Goal: Information Seeking & Learning: Find specific fact

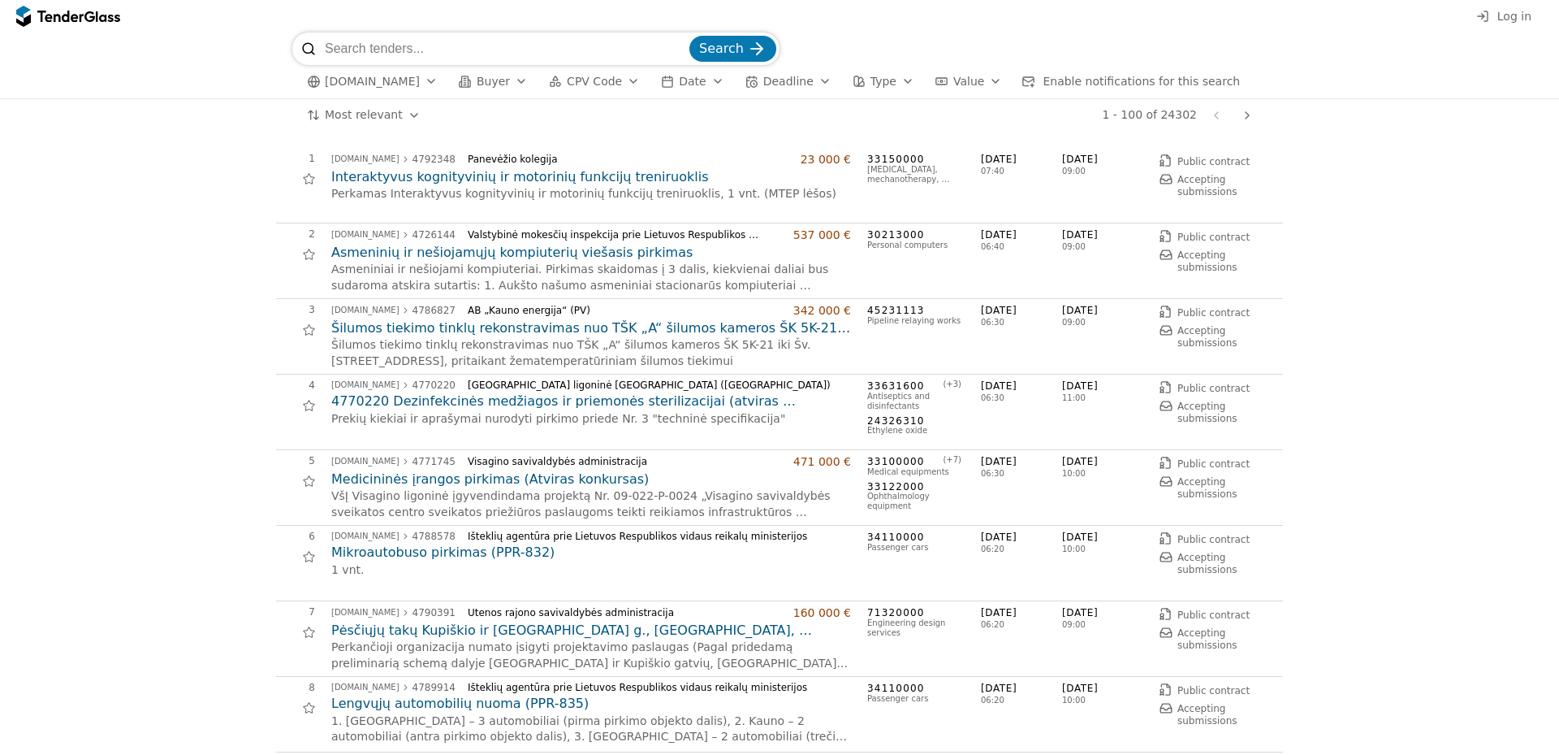
click at [505, 84] on div "button" at bounding box center [521, 81] width 45 height 42
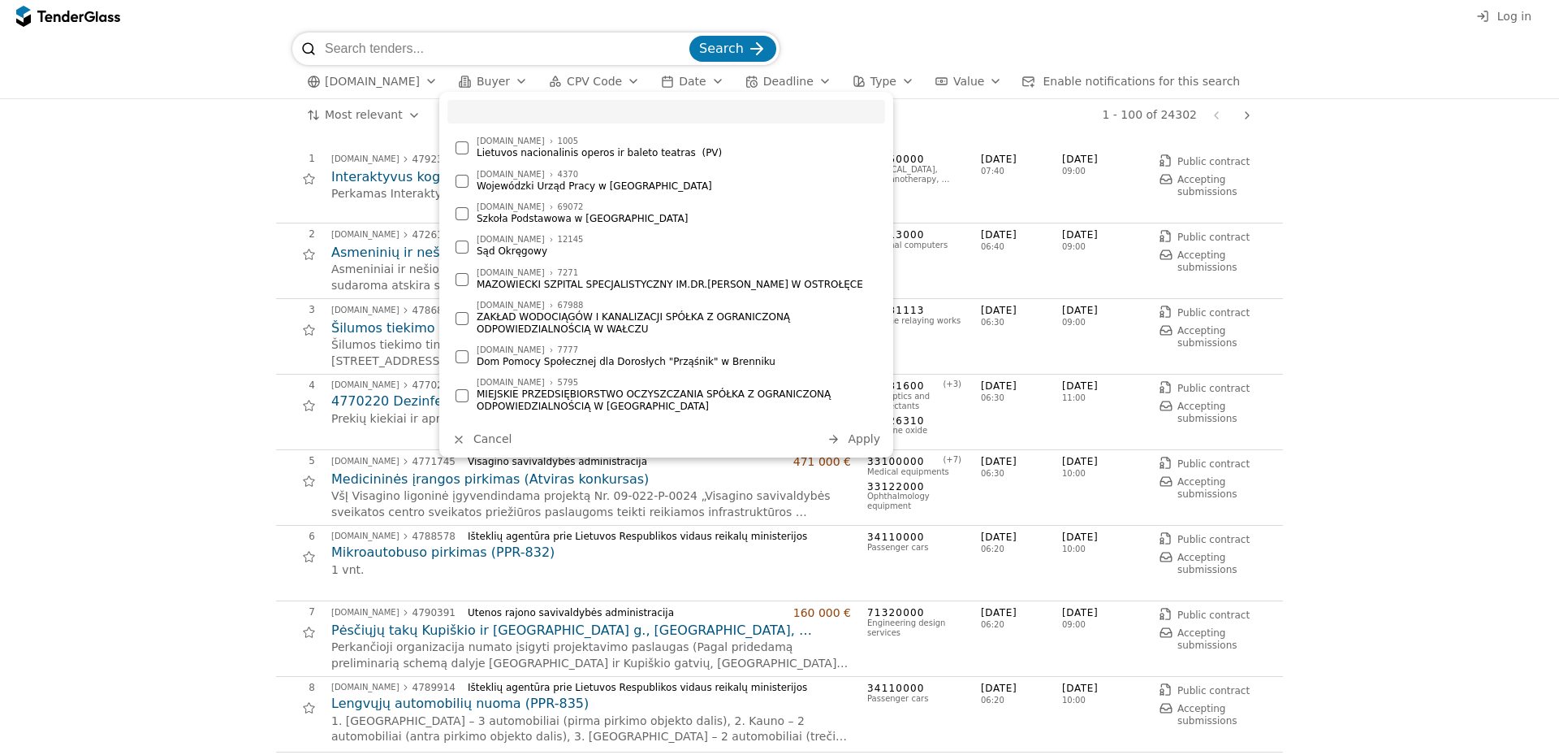
click at [615, 87] on div "button" at bounding box center [633, 81] width 45 height 42
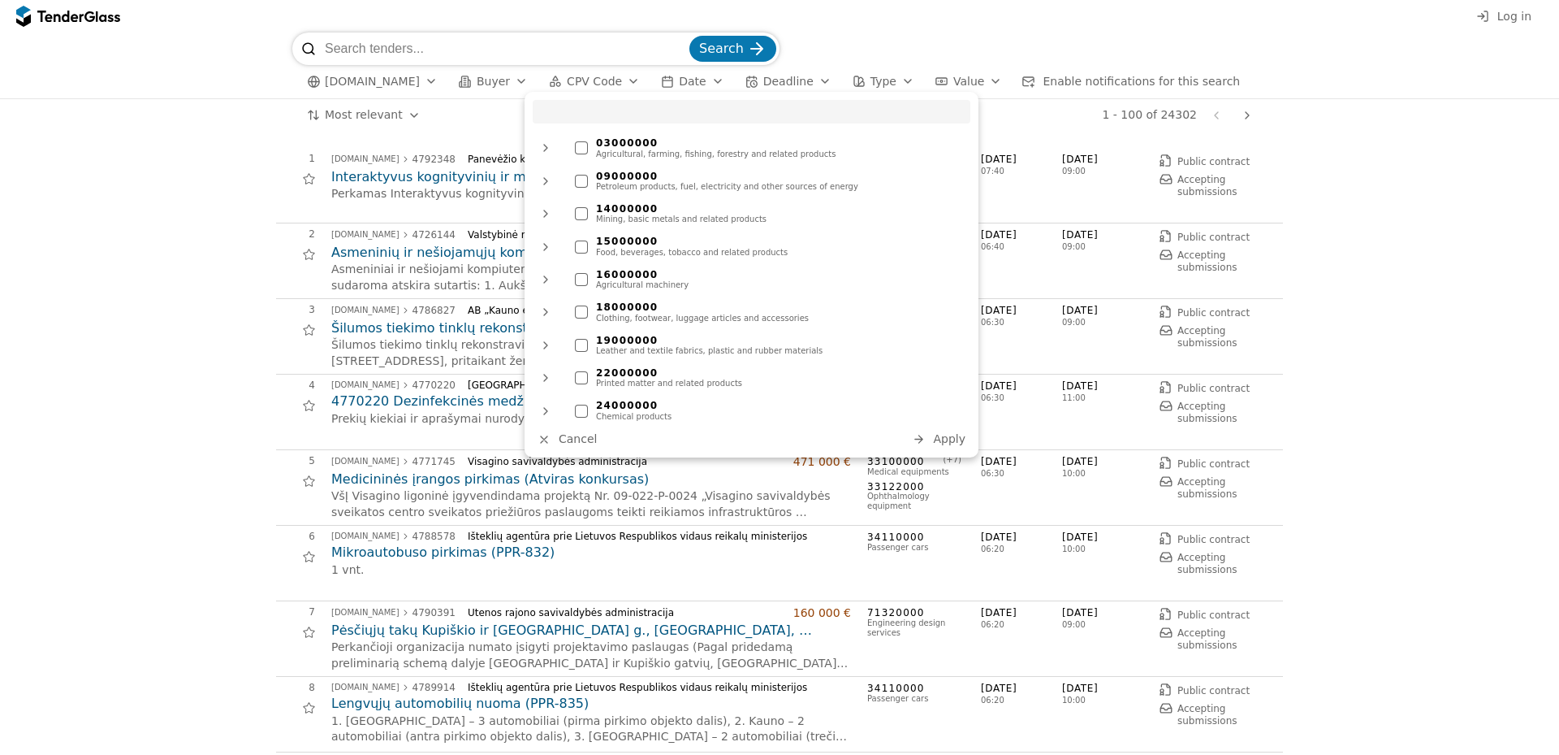
click at [695, 80] on div "button" at bounding box center [717, 81] width 45 height 42
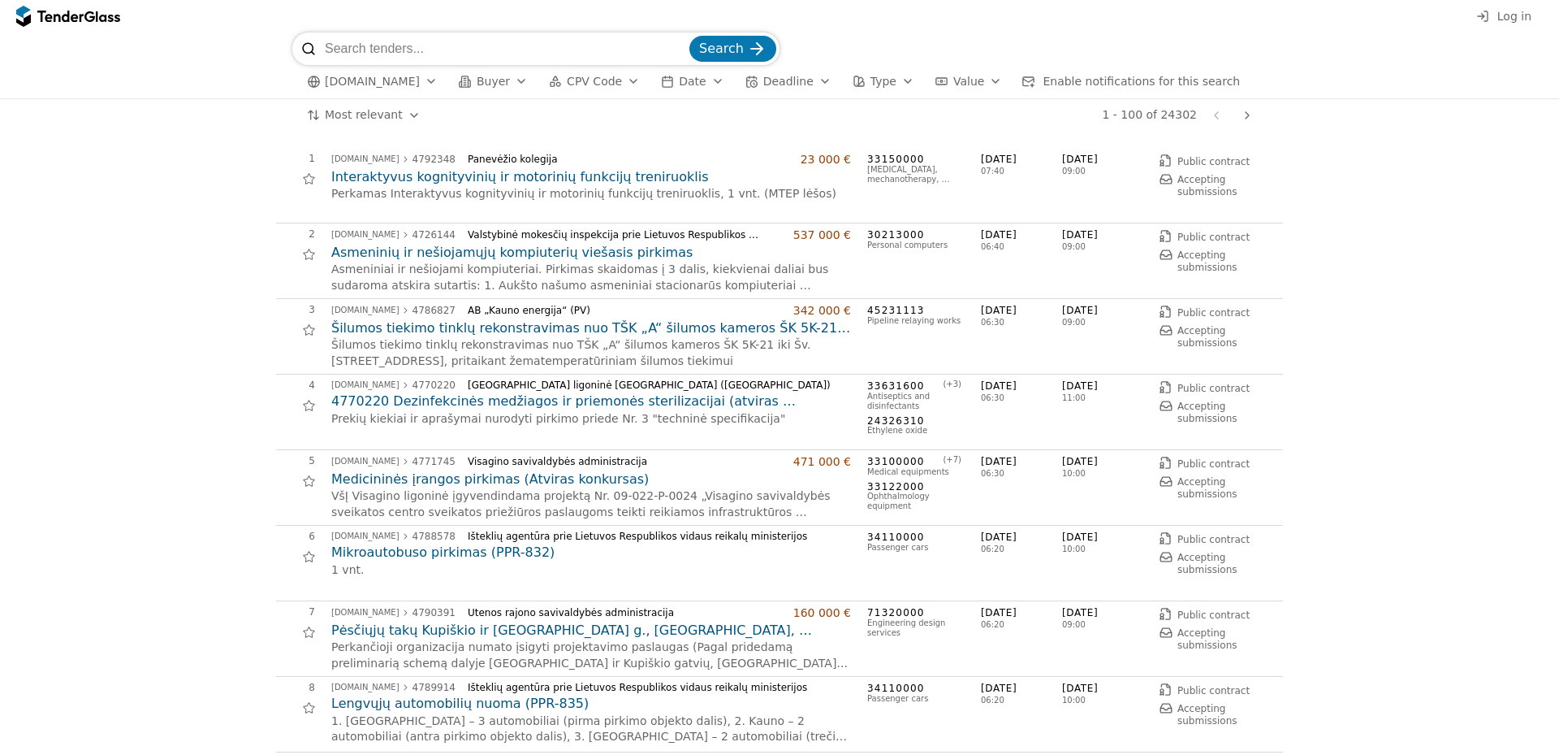
click at [802, 86] on div "button" at bounding box center [824, 81] width 45 height 42
click at [440, 37] on input "search" at bounding box center [505, 48] width 361 height 32
type input "kontora"
click at [690, 36] on button "Search" at bounding box center [733, 49] width 87 height 26
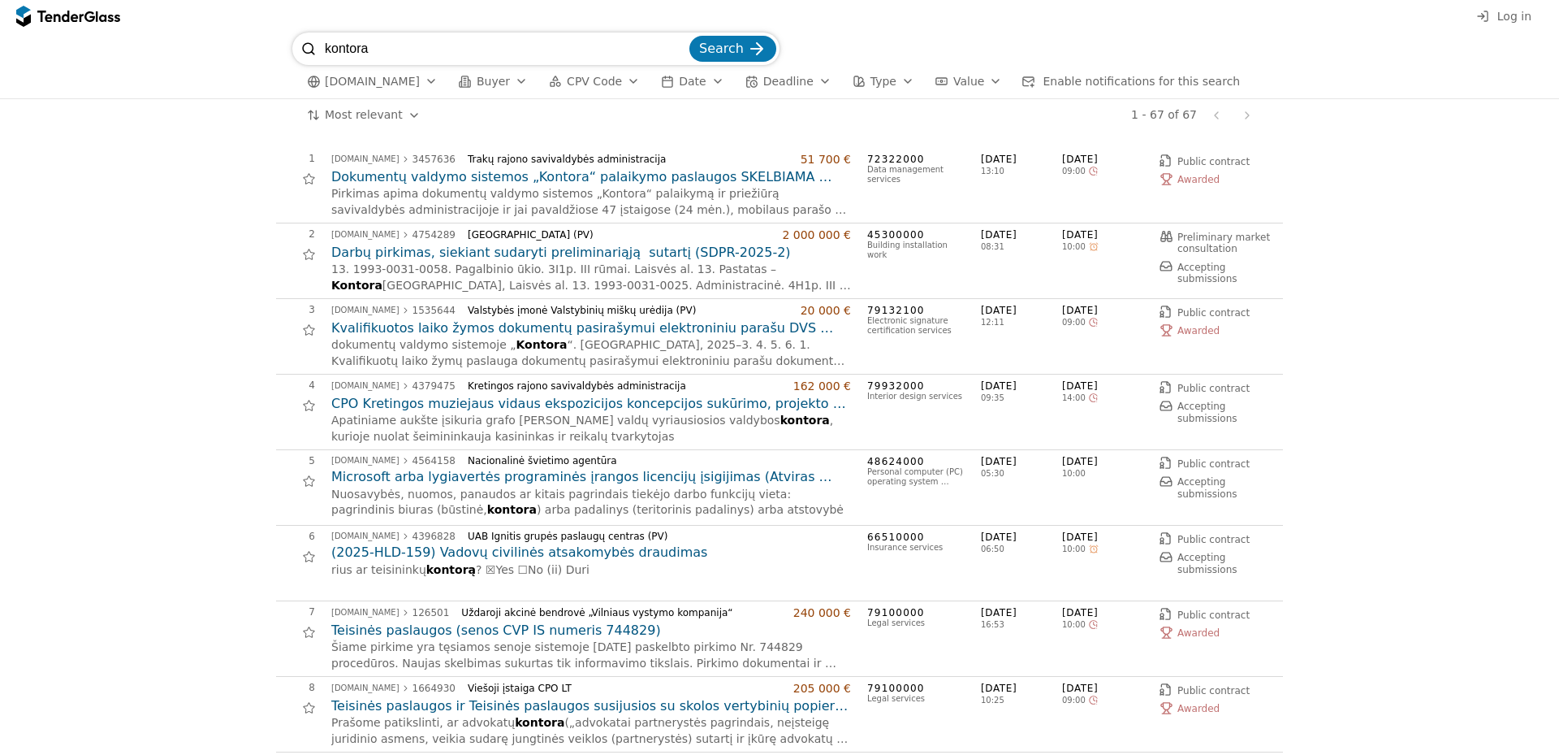
drag, startPoint x: 389, startPoint y: 50, endPoint x: 318, endPoint y: 59, distance: 71.2
click at [325, 59] on input "kontora" at bounding box center [505, 48] width 361 height 32
type input "dokumentų valdymo sistem"
click at [690, 36] on button "Search" at bounding box center [733, 49] width 87 height 26
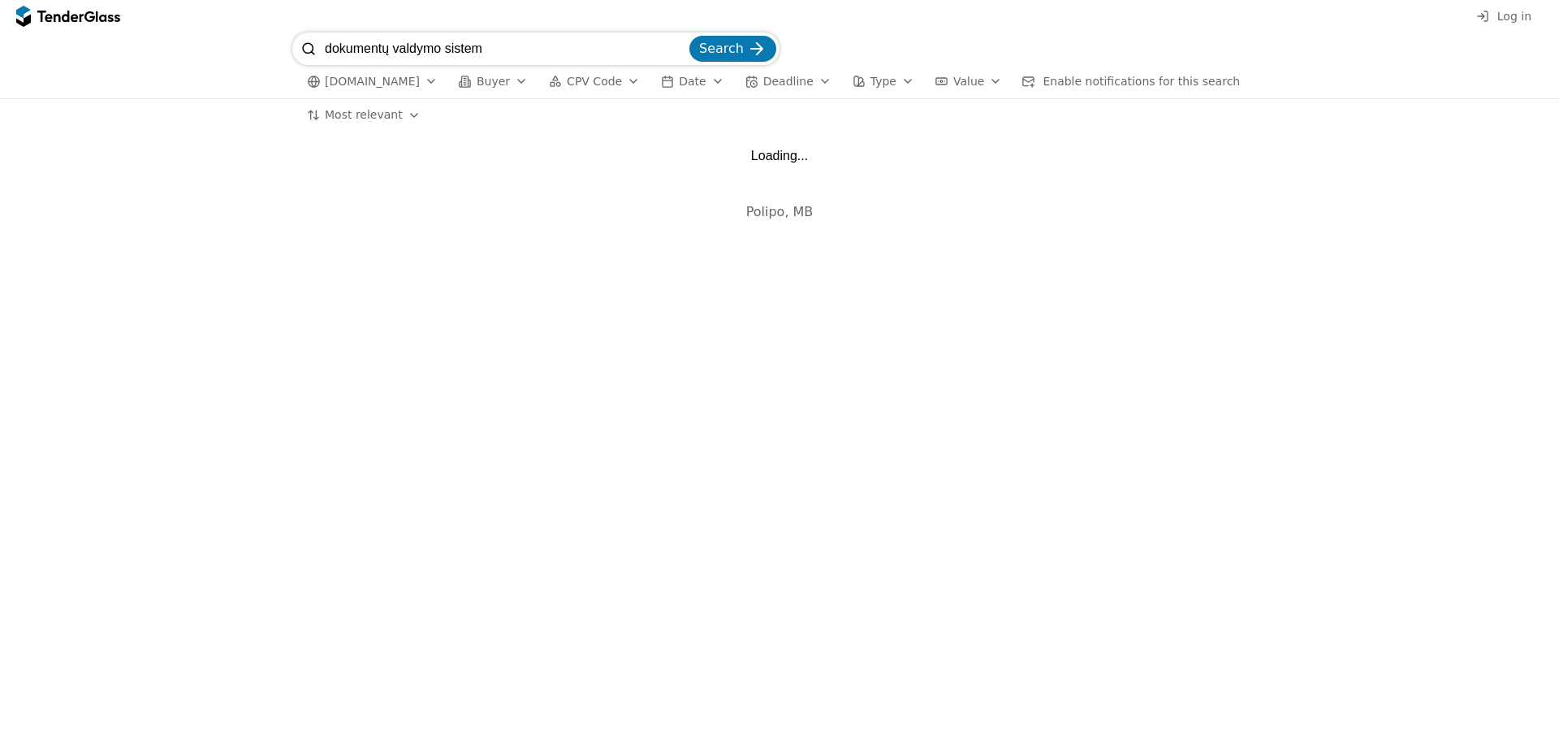
click at [512, 42] on input "dokumentų valdymo sistem" at bounding box center [505, 48] width 361 height 32
type input "dokumentų valdymo sistema"
click at [690, 36] on button "Search" at bounding box center [733, 49] width 87 height 26
click at [498, 48] on input "dokumentų valdymo sistema" at bounding box center [505, 48] width 361 height 32
type input "dokumentų valdymo sistemos"
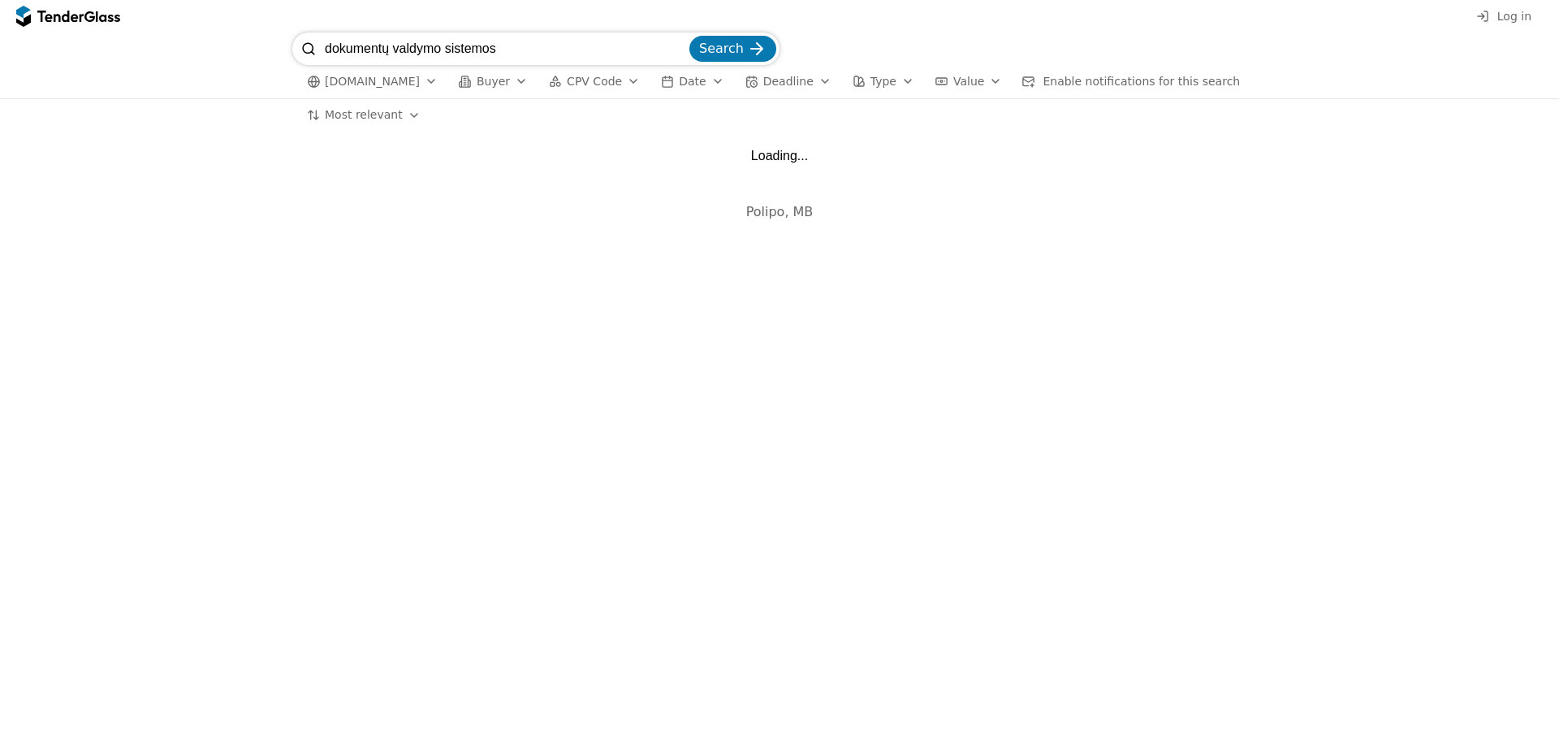
click at [690, 36] on button "Search" at bounding box center [733, 49] width 87 height 26
click at [793, 161] on div "Loading..." at bounding box center [779, 155] width 57 height 15
click at [536, 50] on input "dokumentų valdymo sistemos" at bounding box center [505, 48] width 361 height 32
type input "dokumentų valdymo"
click at [690, 36] on button "Search" at bounding box center [733, 49] width 87 height 26
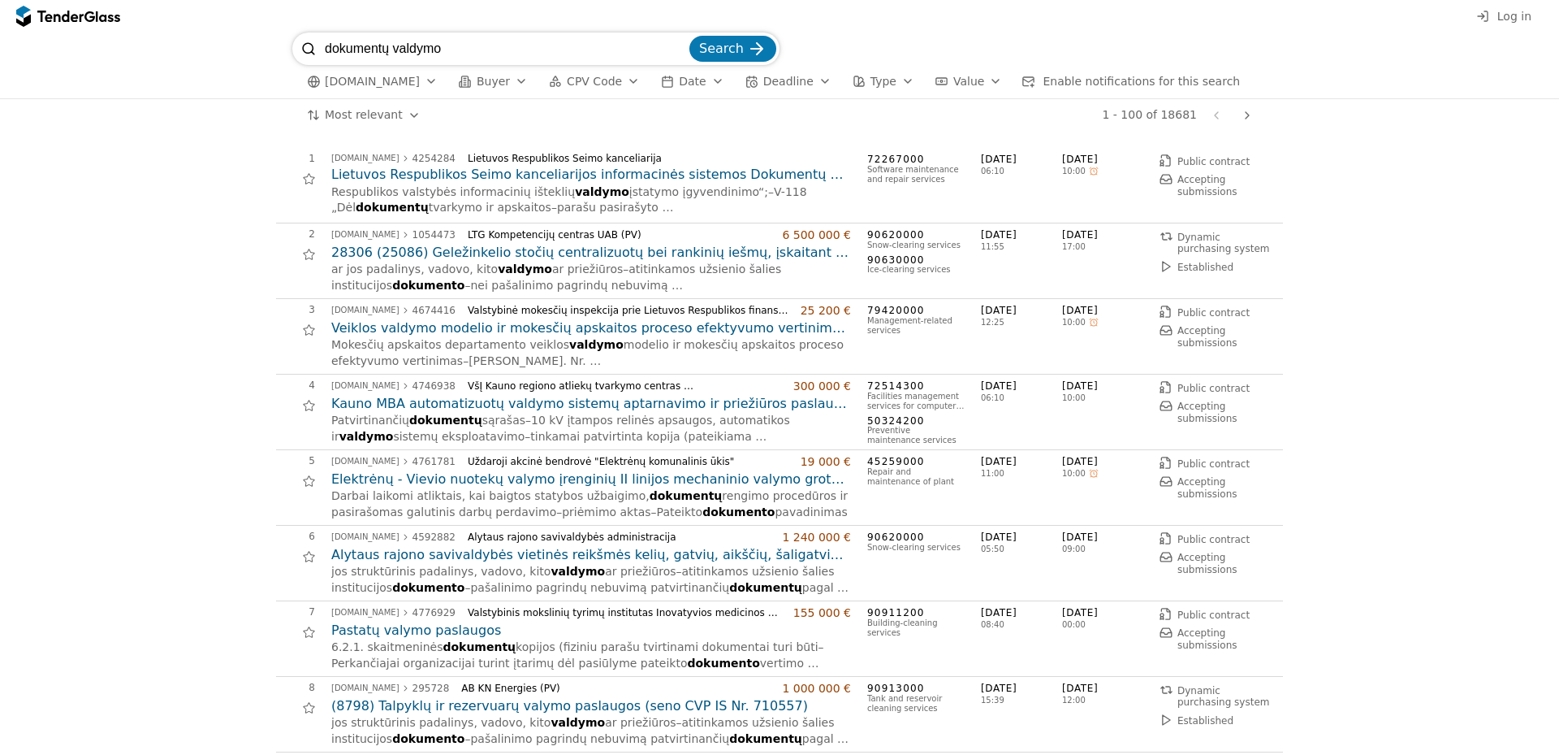
click at [493, 50] on input "dokumentų valdymo" at bounding box center [505, 48] width 361 height 32
type input "dokumentų valdymo sistemos kontora"
click at [690, 36] on button "Search" at bounding box center [733, 49] width 87 height 26
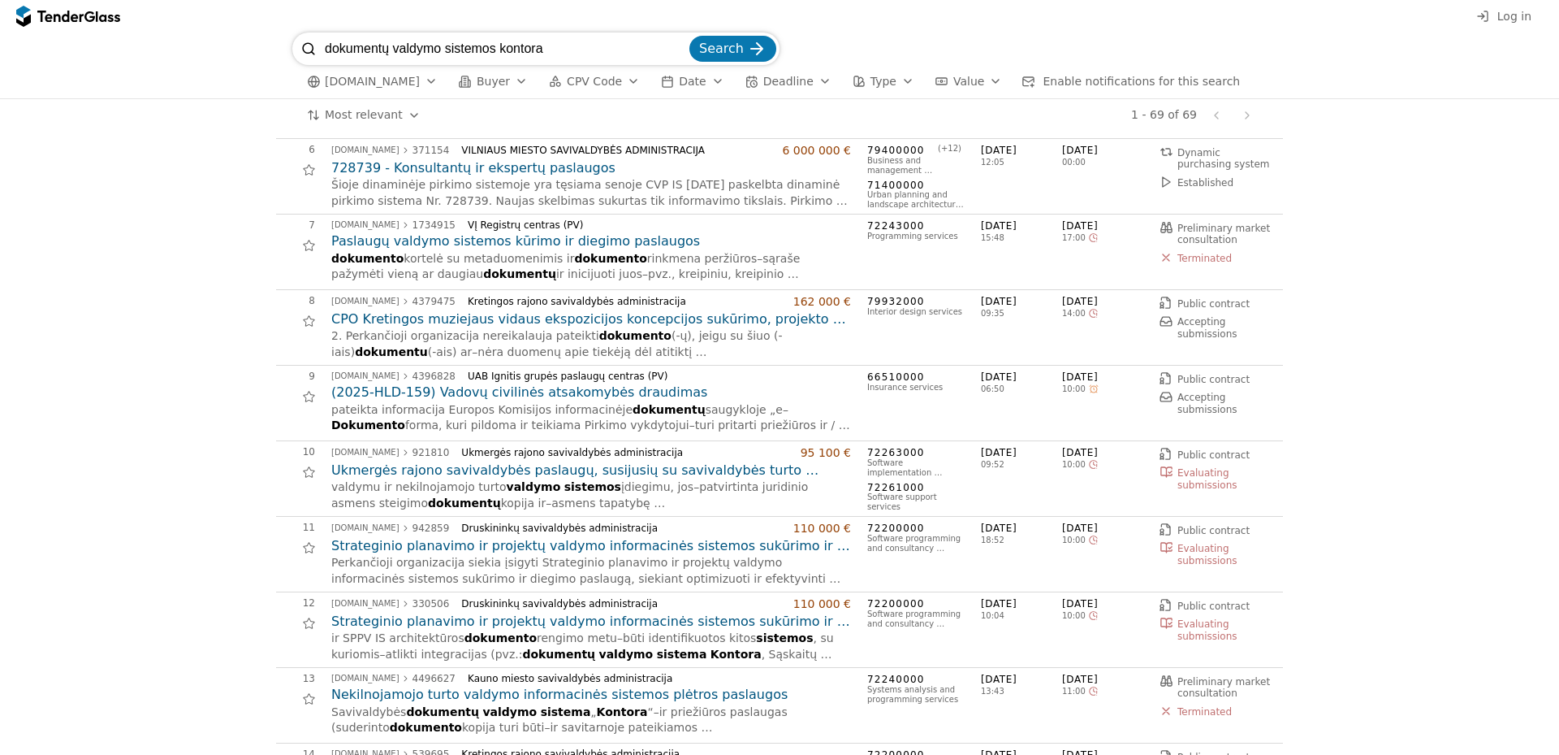
scroll to position [414, 0]
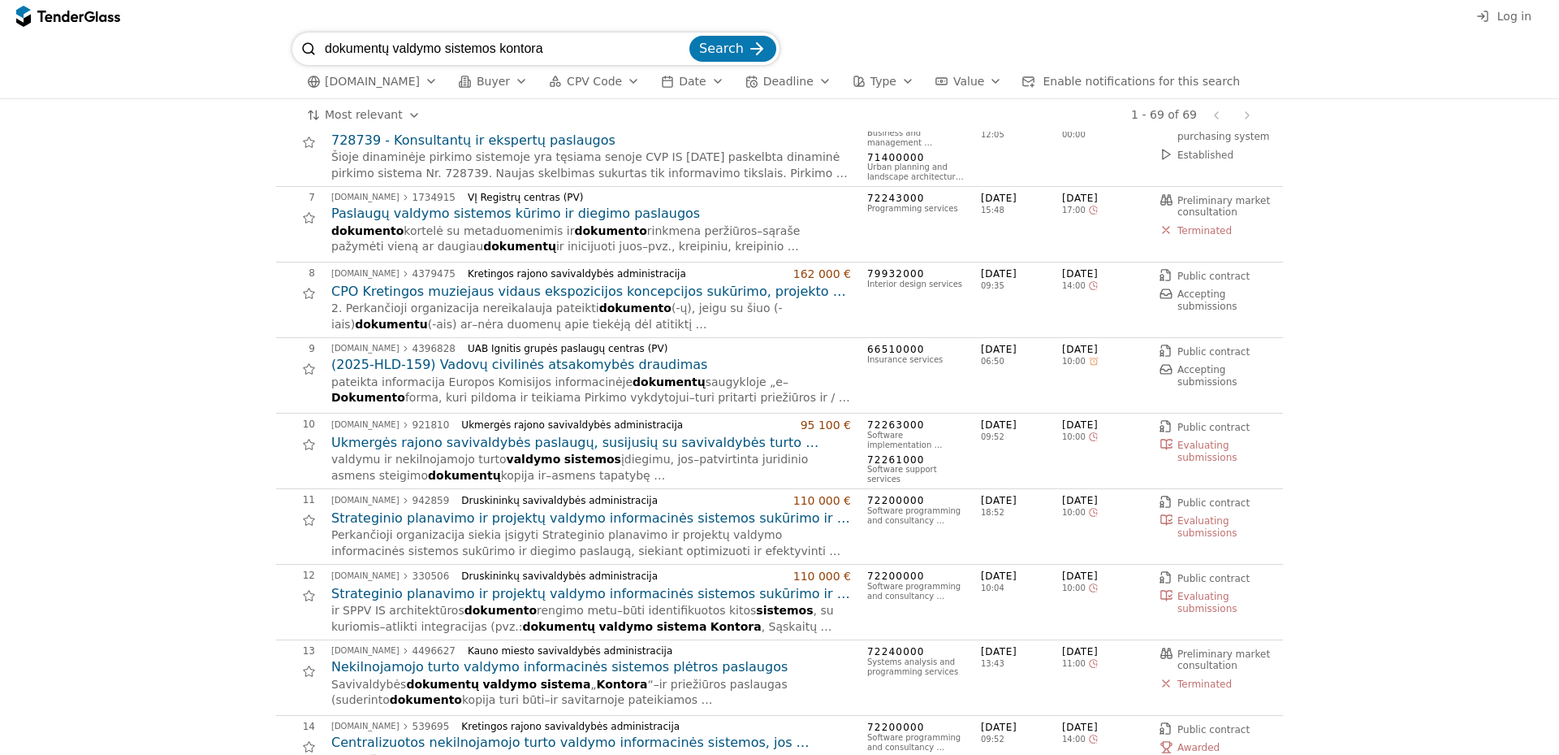
click at [494, 447] on h2 "Ukmergės rajono savivaldybės paslaugų, susijusių su savivaldybės turto valdymu …" at bounding box center [591, 443] width 520 height 18
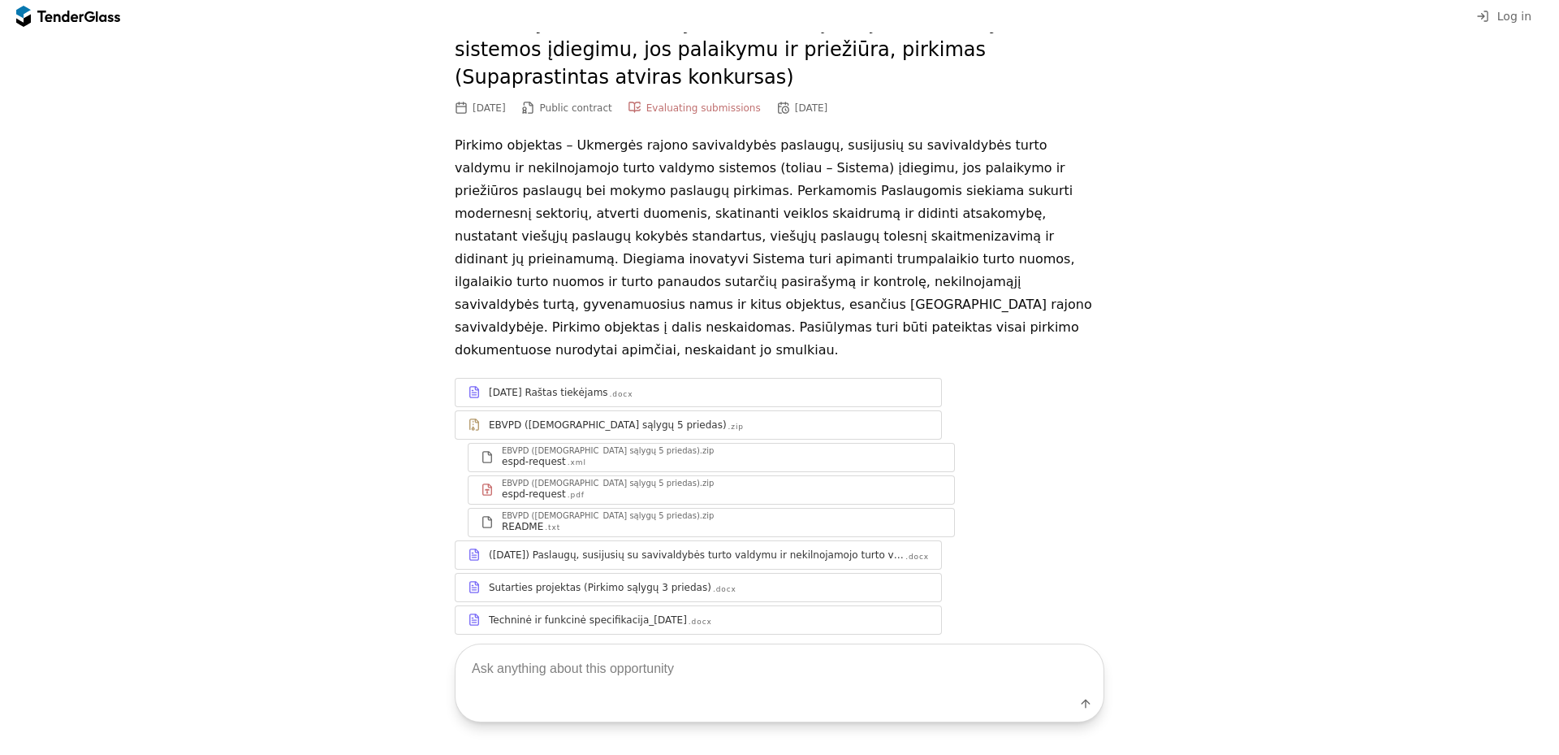
scroll to position [136, 0]
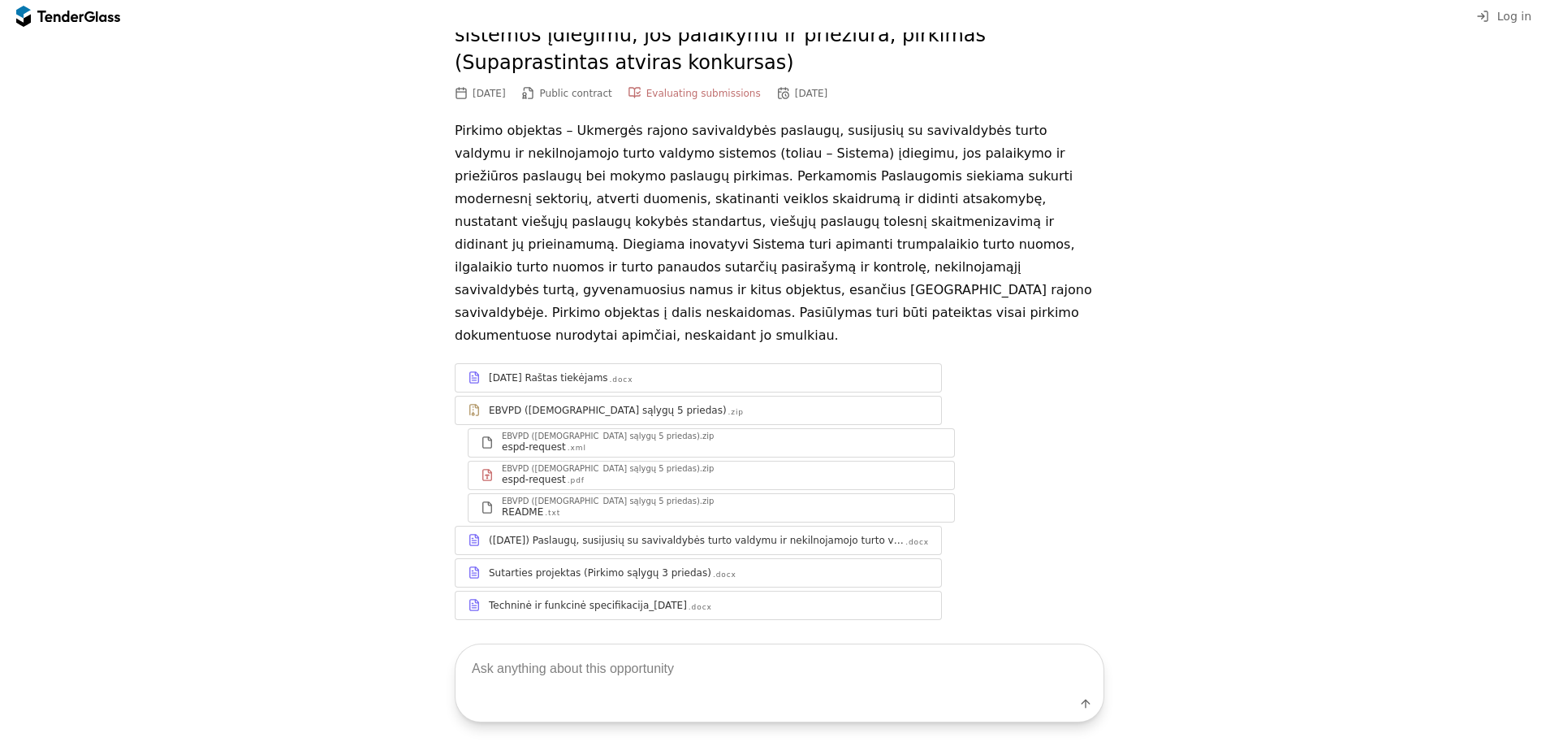
click at [726, 530] on div "([DATE]) Paslaugų, susijusių su savivaldybės turto valdymu ir nekilnojamojo tur…" at bounding box center [699, 540] width 486 height 20
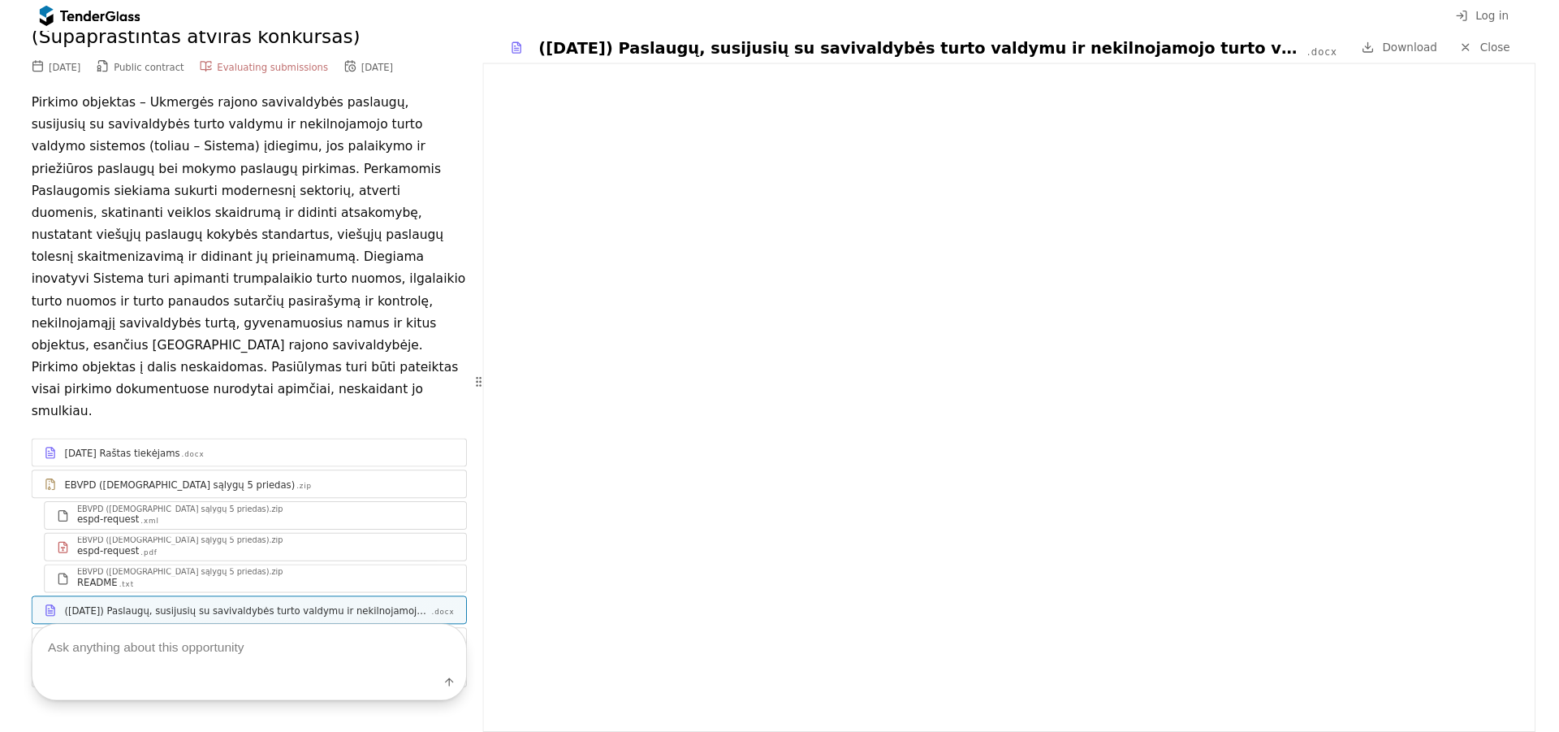
scroll to position [219, 0]
